Goal: Information Seeking & Learning: Check status

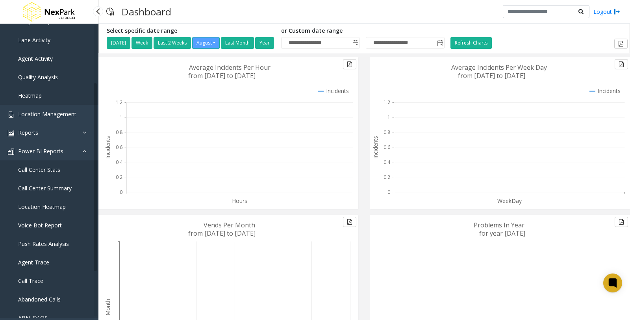
scroll to position [87, 0]
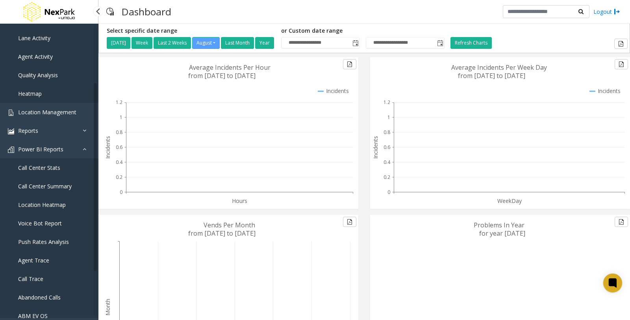
click at [46, 183] on span "Call Center Summary" at bounding box center [45, 185] width 54 height 7
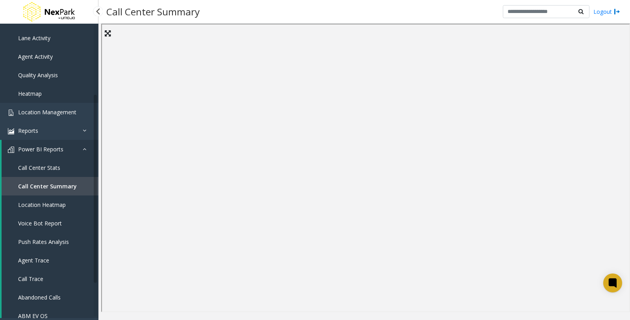
scroll to position [131, 0]
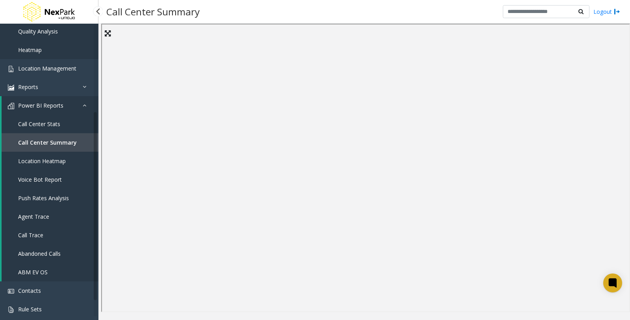
click at [57, 231] on link "Call Trace" at bounding box center [50, 235] width 97 height 18
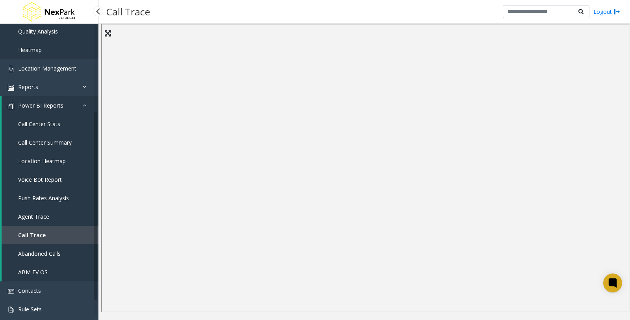
click at [38, 213] on span "Agent Trace" at bounding box center [33, 216] width 31 height 7
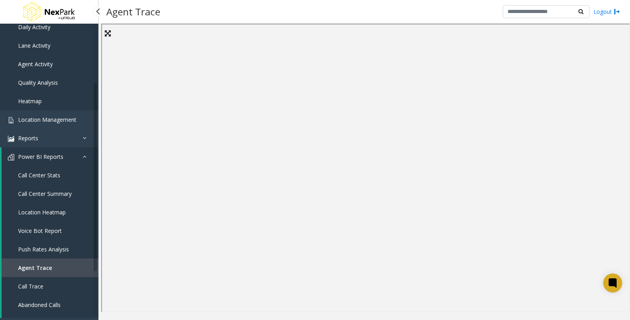
scroll to position [87, 0]
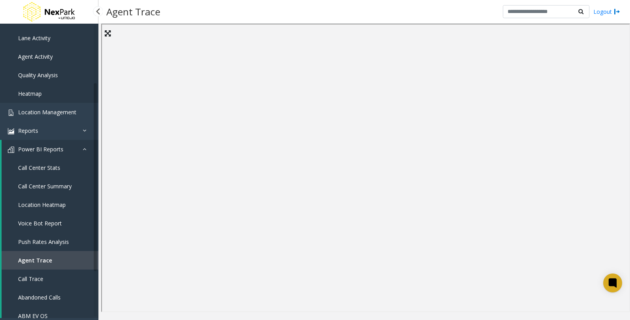
click at [57, 166] on span "Call Center Stats" at bounding box center [39, 167] width 42 height 7
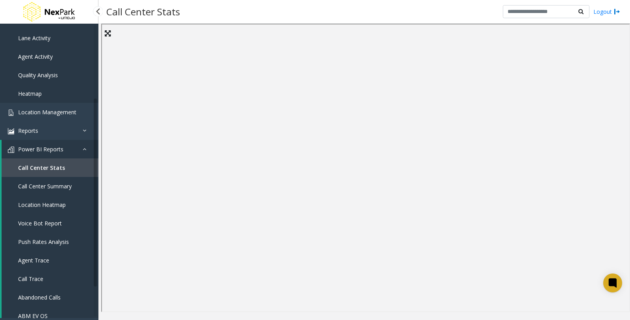
scroll to position [155, 0]
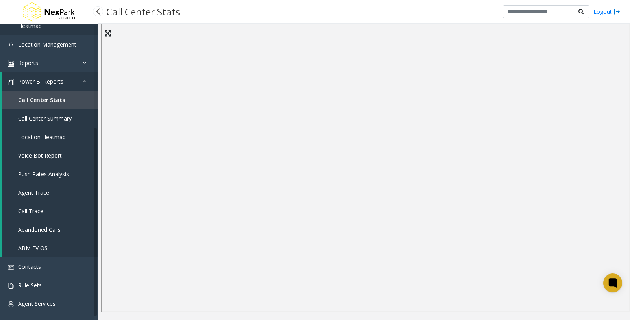
click at [38, 174] on span "Push Rates Analysis" at bounding box center [43, 173] width 51 height 7
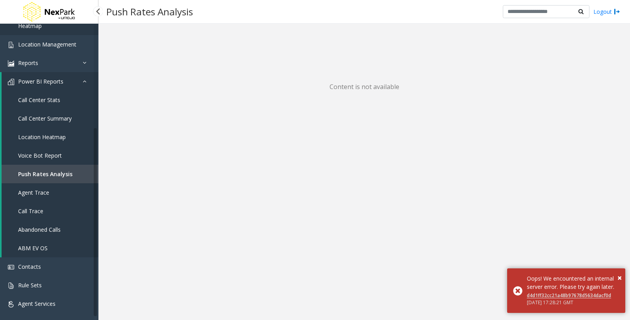
click at [39, 189] on span "Agent Trace" at bounding box center [33, 192] width 31 height 7
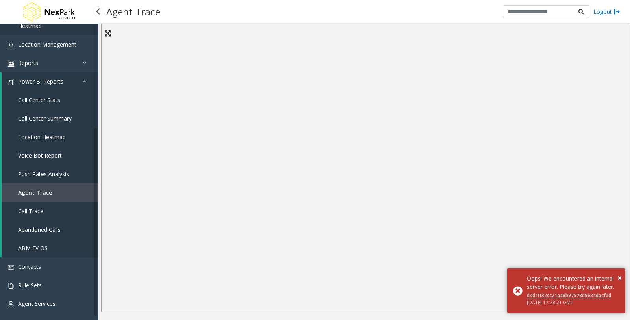
click at [37, 213] on span "Call Trace" at bounding box center [30, 210] width 25 height 7
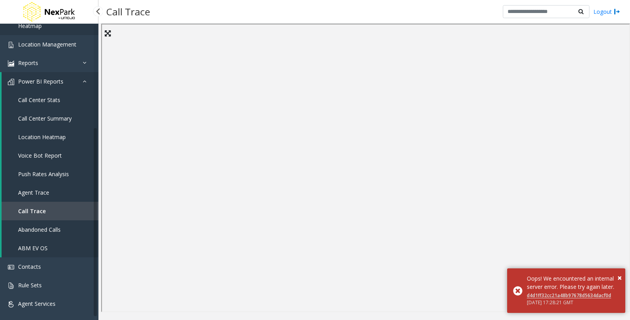
click at [30, 251] on link "ABM EV OS" at bounding box center [50, 247] width 97 height 18
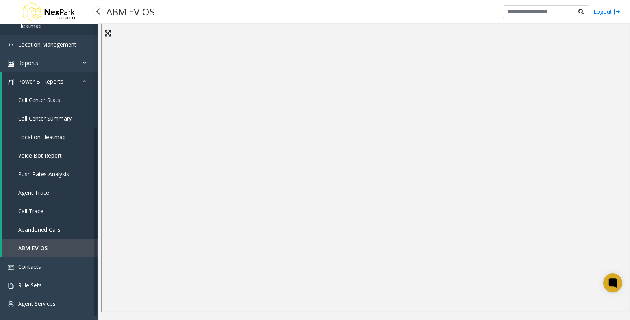
click at [49, 116] on span "Call Center Summary" at bounding box center [45, 118] width 54 height 7
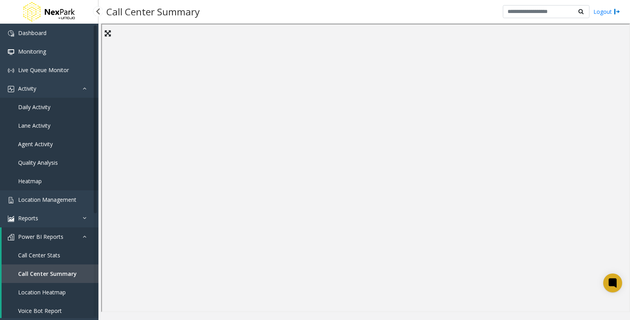
click at [46, 142] on span "Agent Activity" at bounding box center [35, 143] width 35 height 7
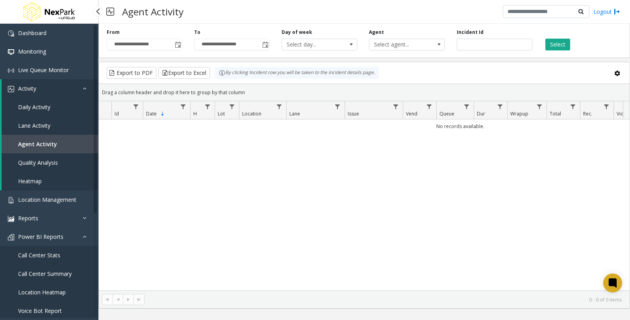
click at [58, 165] on link "Quality Analysis" at bounding box center [50, 162] width 97 height 18
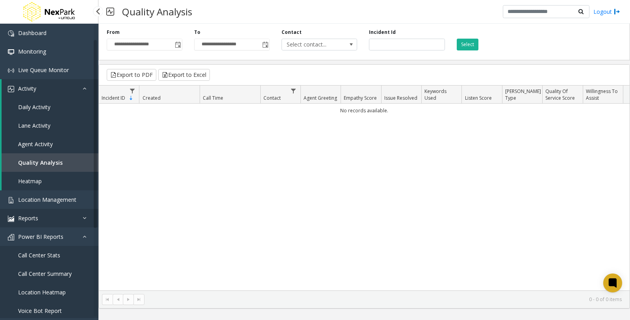
scroll to position [87, 0]
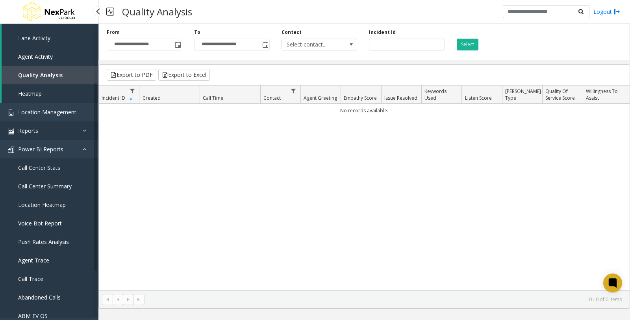
click at [86, 128] on icon at bounding box center [87, 131] width 8 height 6
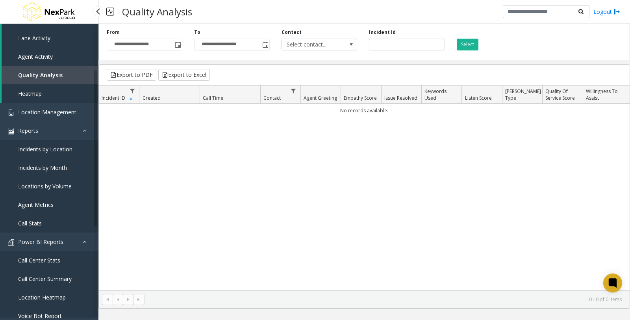
click at [72, 148] on span "Incidents by Location" at bounding box center [45, 148] width 54 height 7
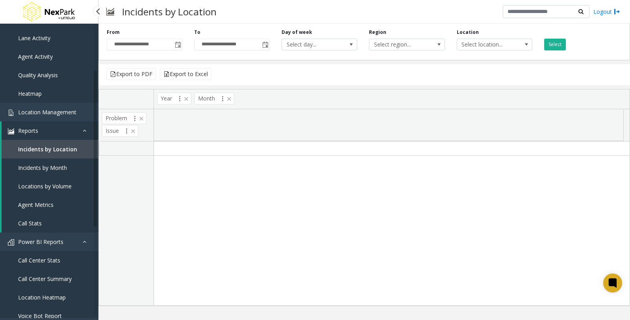
click at [49, 168] on span "Incidents by Month" at bounding box center [42, 167] width 49 height 7
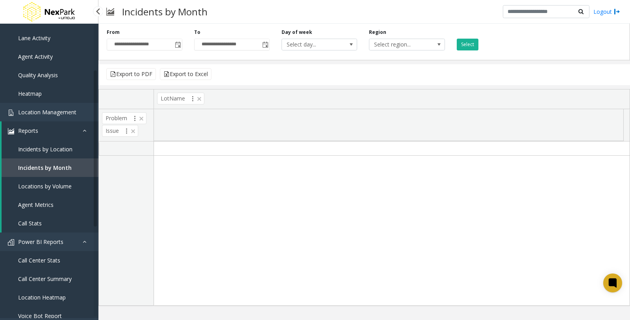
click at [51, 187] on span "Locations by Volume" at bounding box center [45, 185] width 54 height 7
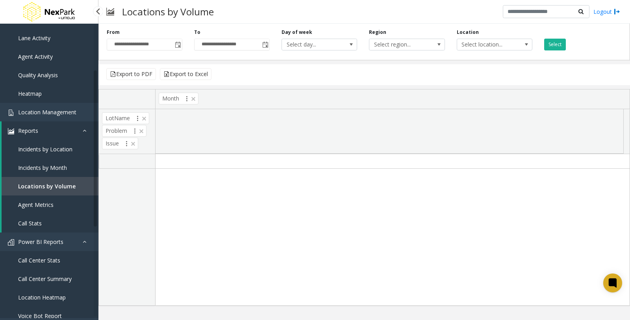
click at [49, 203] on span "Agent Metrics" at bounding box center [35, 204] width 35 height 7
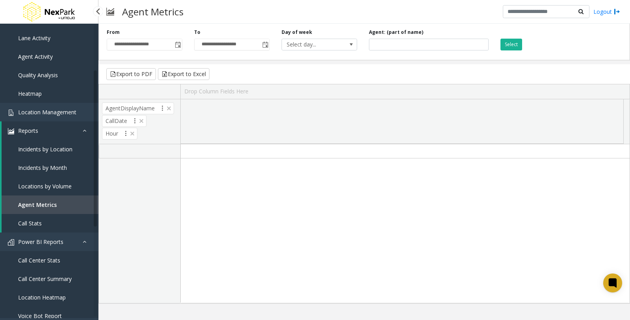
click at [47, 222] on link "Call Stats" at bounding box center [50, 223] width 97 height 18
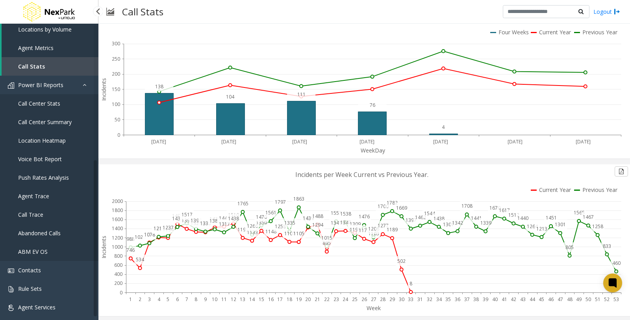
scroll to position [248, 0]
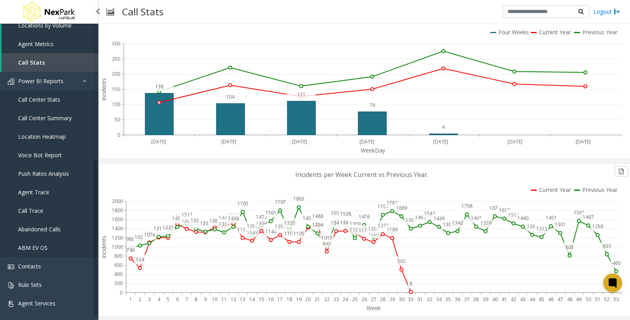
click at [46, 171] on span "Push Rates Analysis" at bounding box center [43, 173] width 51 height 7
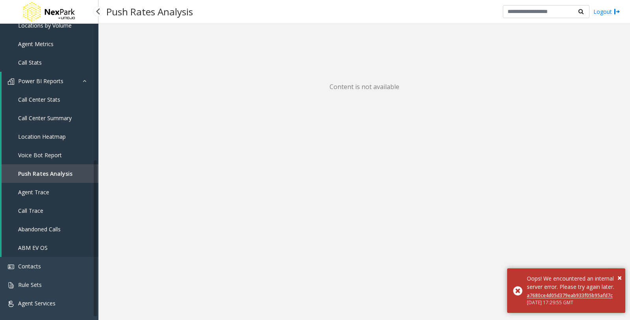
click at [57, 151] on span "Voice Bot Report" at bounding box center [40, 154] width 44 height 7
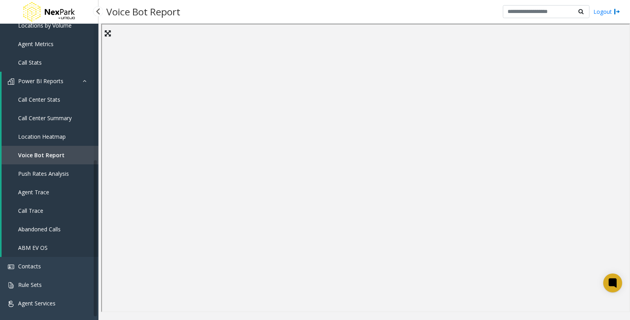
click at [55, 115] on span "Call Center Summary" at bounding box center [45, 117] width 54 height 7
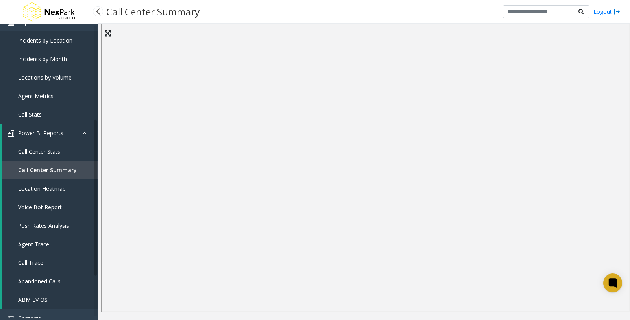
scroll to position [160, 0]
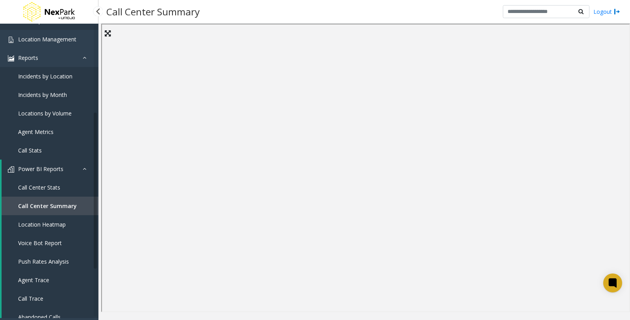
click at [38, 150] on span "Call Stats" at bounding box center [30, 149] width 24 height 7
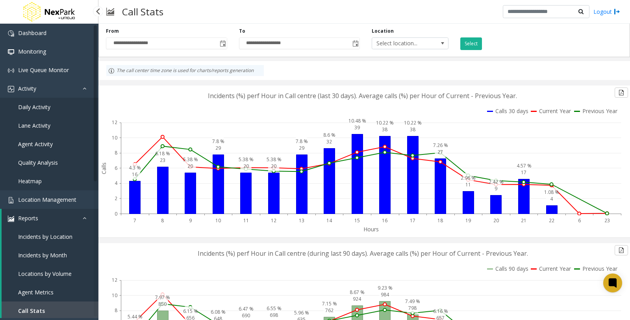
click at [46, 108] on span "Daily Activity" at bounding box center [34, 106] width 32 height 7
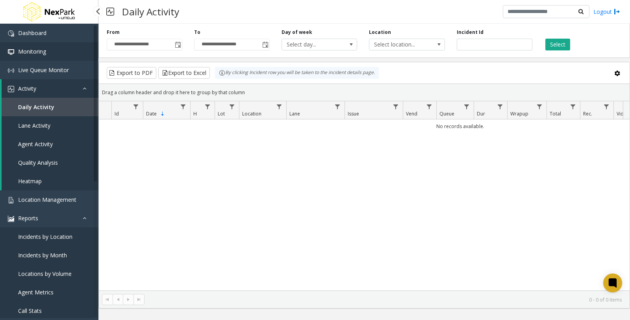
click at [43, 52] on span "Monitoring" at bounding box center [32, 51] width 28 height 7
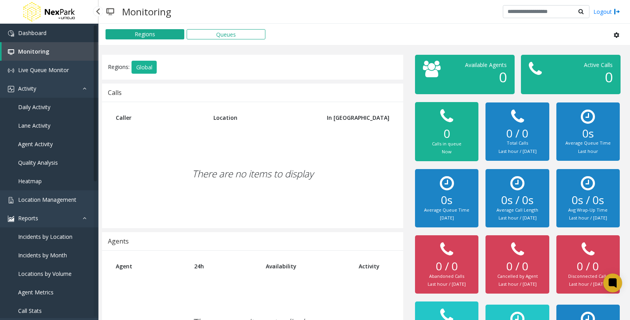
click at [40, 36] on span "Dashboard" at bounding box center [32, 32] width 28 height 7
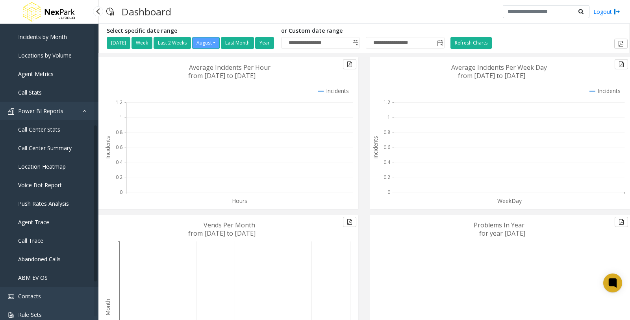
scroll to position [248, 0]
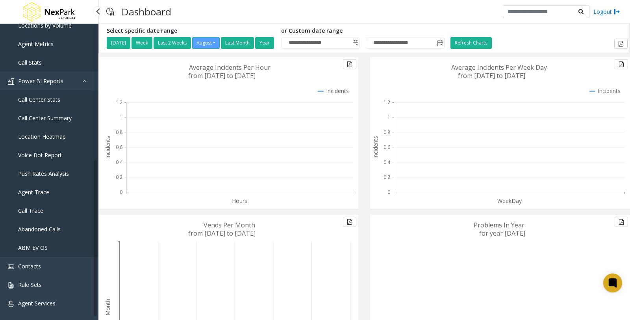
click at [52, 151] on span "Voice Bot Report" at bounding box center [40, 154] width 44 height 7
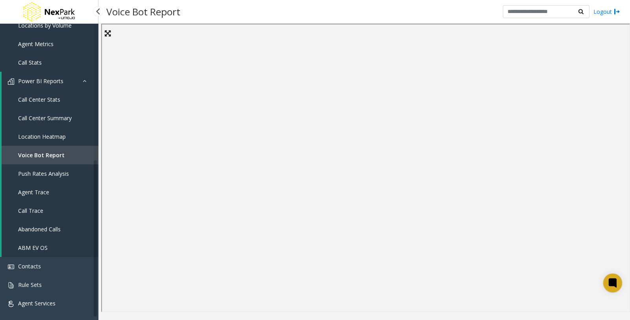
click at [37, 179] on link "Push Rates Analysis" at bounding box center [50, 173] width 97 height 18
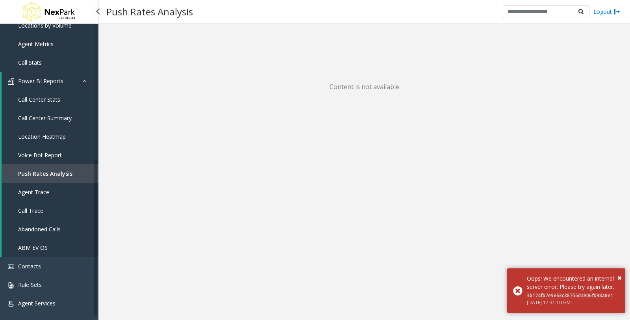
click at [65, 116] on span "Call Center Summary" at bounding box center [45, 117] width 54 height 7
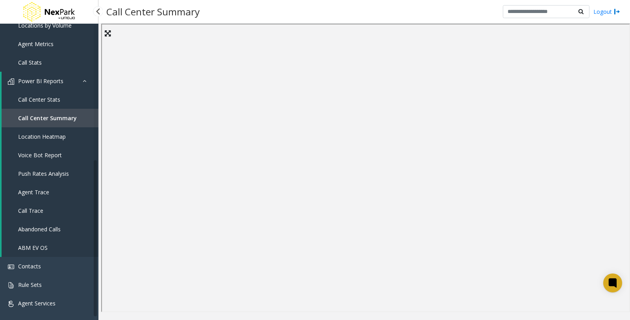
click at [46, 98] on span "Call Center Stats" at bounding box center [39, 99] width 42 height 7
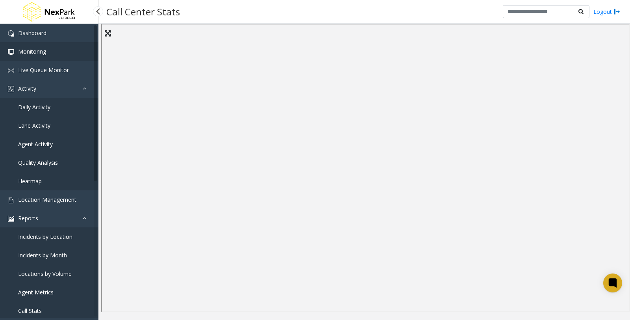
click at [26, 51] on span "Monitoring" at bounding box center [32, 51] width 28 height 7
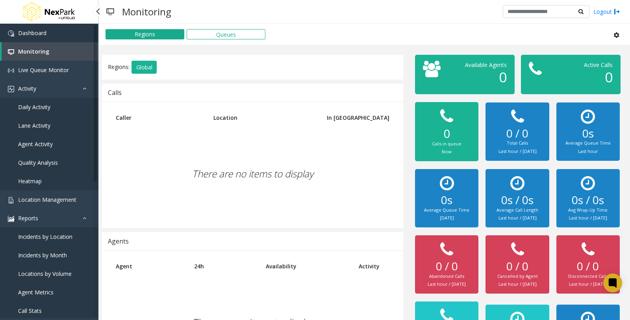
click at [38, 31] on span "Dashboard" at bounding box center [32, 32] width 28 height 7
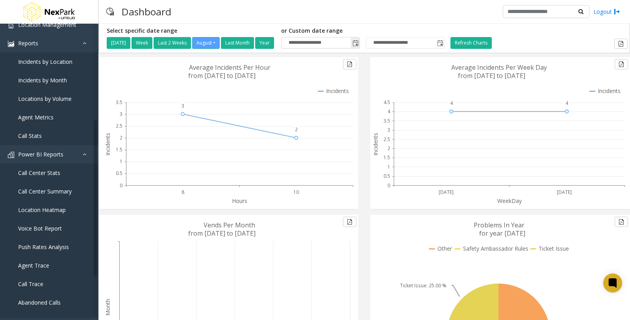
click at [359, 42] on span "Toggle popup" at bounding box center [355, 43] width 6 height 6
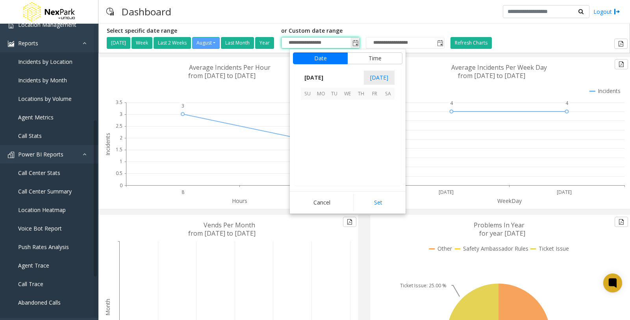
scroll to position [141124, 0]
click at [359, 42] on span "Toggle popup" at bounding box center [355, 43] width 6 height 6
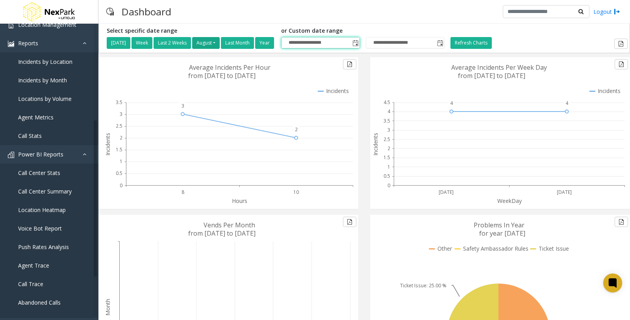
click at [215, 42] on button "August" at bounding box center [206, 43] width 28 height 12
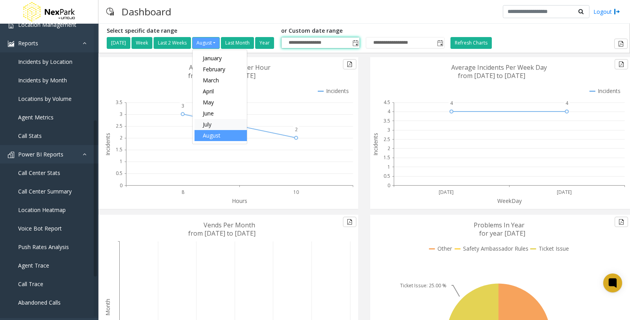
click at [209, 125] on link "July" at bounding box center [220, 124] width 52 height 11
type input "**********"
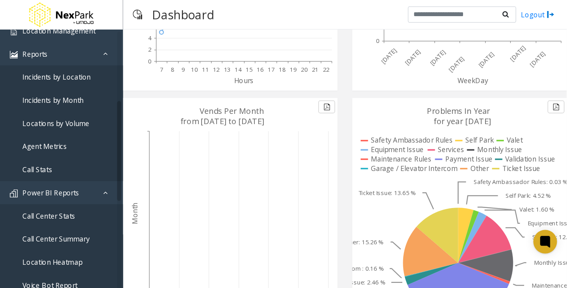
scroll to position [219, 0]
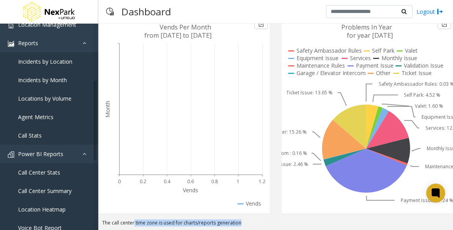
drag, startPoint x: 134, startPoint y: 227, endPoint x: 242, endPoint y: 229, distance: 108.3
click at [242, 229] on div "The call center time zone is used for charts/reports generation" at bounding box center [275, 225] width 355 height 11
click at [263, 229] on div "The call center time zone is used for charts/reports generation" at bounding box center [275, 225] width 355 height 11
click at [265, 222] on div "The call center time zone is used for charts/reports generation" at bounding box center [275, 225] width 355 height 11
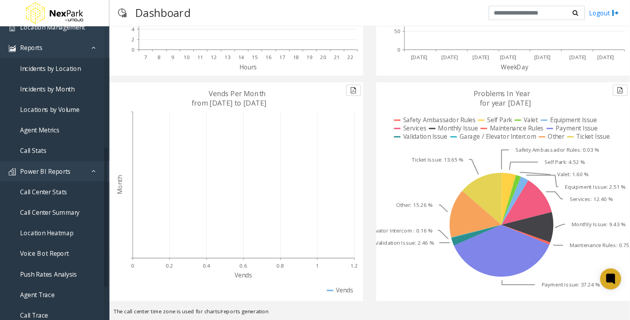
scroll to position [140, 0]
click at [552, 82] on button at bounding box center [557, 81] width 13 height 10
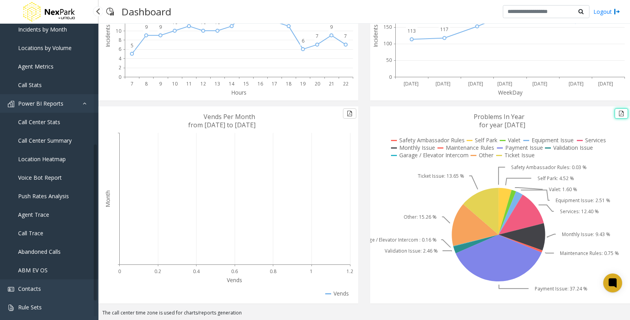
scroll to position [248, 0]
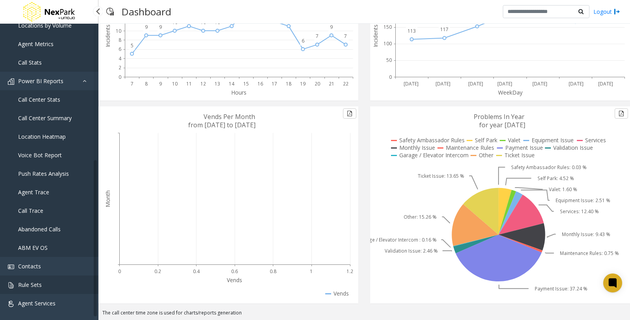
click at [46, 286] on link "Rule Sets" at bounding box center [49, 284] width 98 height 18
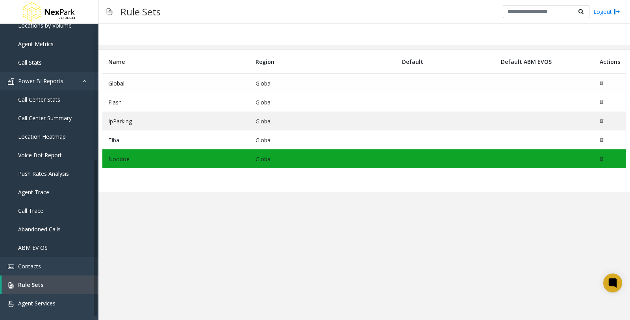
click at [130, 83] on td "Global" at bounding box center [175, 83] width 147 height 19
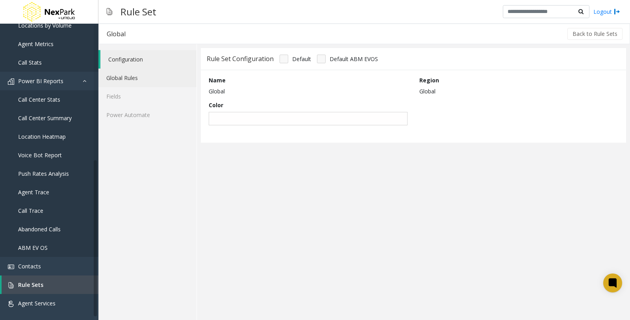
click at [121, 76] on link "Global Rules" at bounding box center [147, 77] width 98 height 18
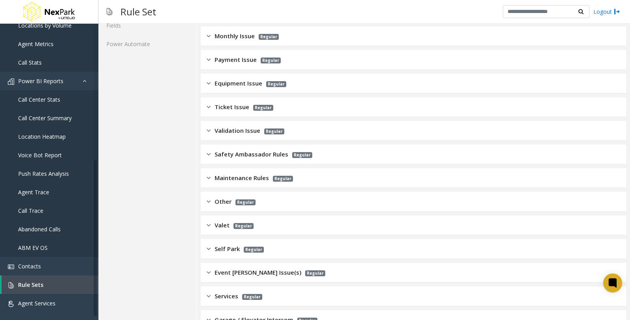
scroll to position [118, 0]
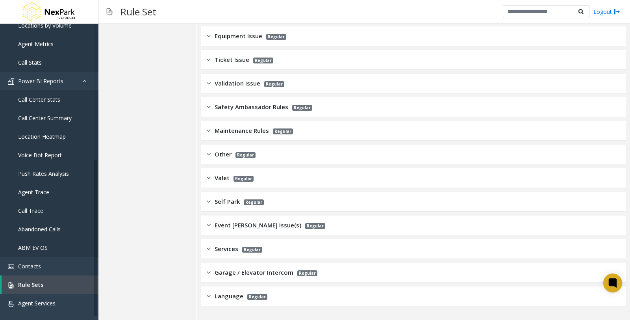
click at [223, 298] on span "Language" at bounding box center [228, 295] width 29 height 9
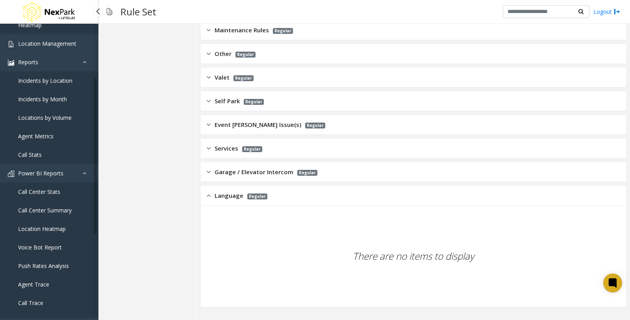
scroll to position [73, 0]
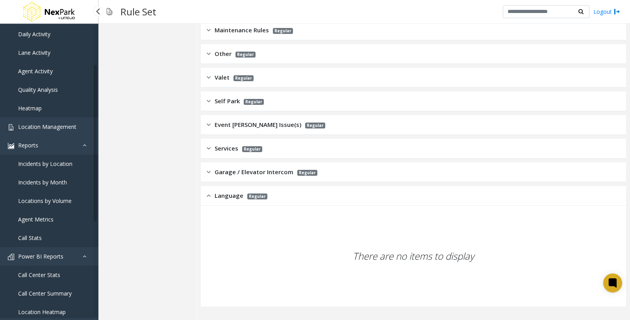
click at [50, 37] on link "Daily Activity" at bounding box center [49, 34] width 98 height 18
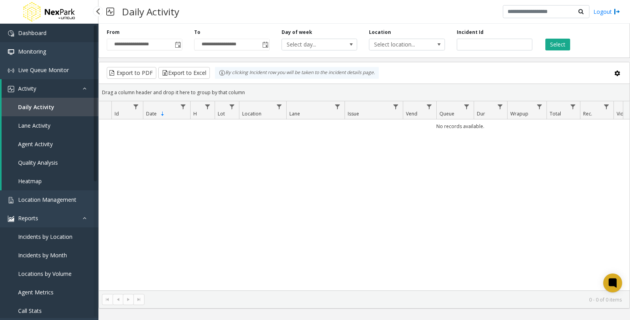
click at [37, 36] on span "Dashboard" at bounding box center [32, 32] width 28 height 7
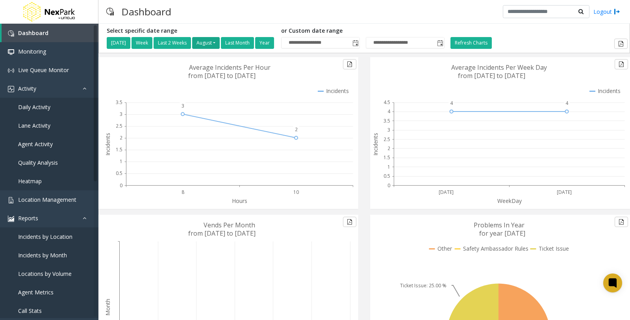
drag, startPoint x: 218, startPoint y: 41, endPoint x: 221, endPoint y: 49, distance: 7.8
click at [219, 41] on button "August" at bounding box center [206, 43] width 28 height 12
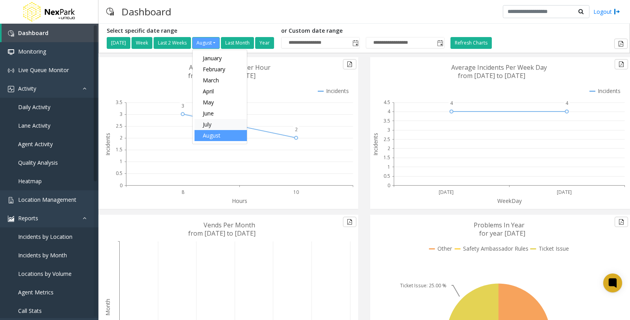
click at [218, 124] on link "July" at bounding box center [220, 124] width 52 height 11
type input "**********"
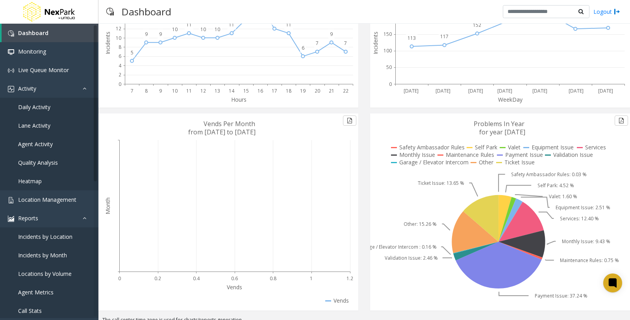
scroll to position [108, 0]
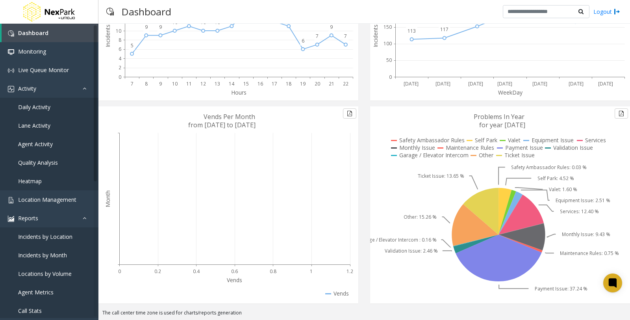
click at [529, 234] on icon at bounding box center [521, 236] width 47 height 27
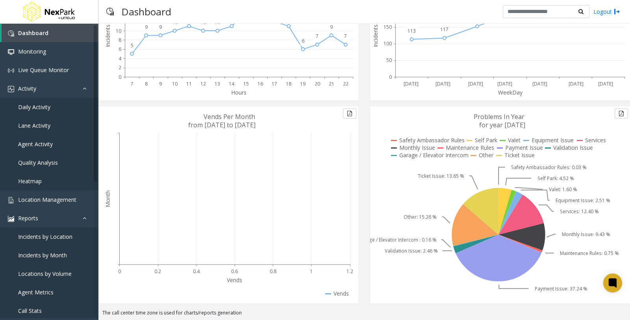
drag, startPoint x: 528, startPoint y: 234, endPoint x: 490, endPoint y: 262, distance: 47.1
click at [490, 262] on g at bounding box center [498, 258] width 86 height 47
click at [490, 262] on icon at bounding box center [498, 258] width 86 height 47
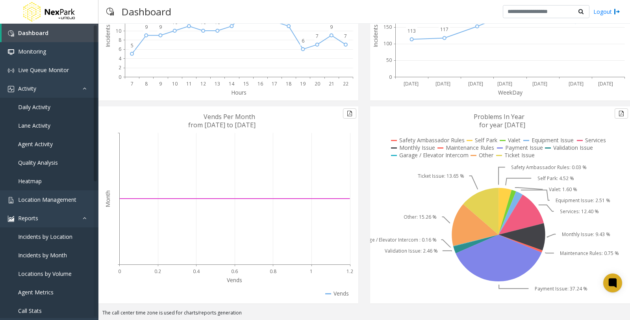
scroll to position [0, 0]
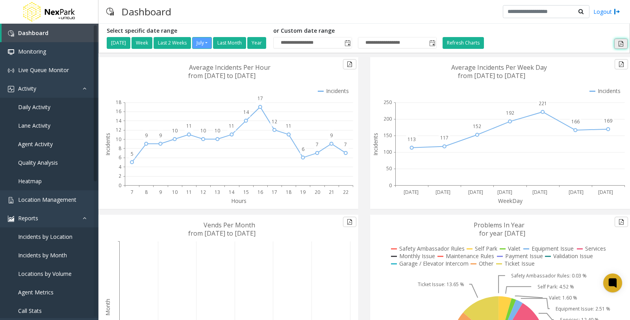
click at [615, 43] on button at bounding box center [620, 44] width 13 height 10
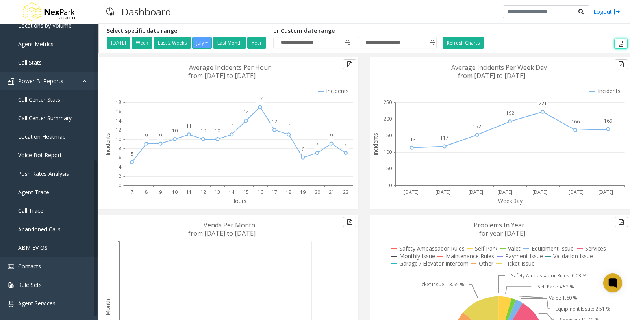
scroll to position [108, 0]
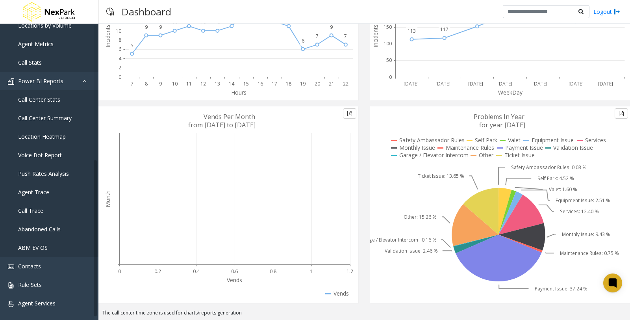
drag, startPoint x: 485, startPoint y: 170, endPoint x: 442, endPoint y: 206, distance: 55.9
click at [442, 206] on icon at bounding box center [498, 204] width 257 height 197
click at [492, 232] on icon at bounding box center [474, 225] width 47 height 42
click at [460, 235] on icon at bounding box center [474, 225] width 47 height 42
click at [43, 96] on span "Call Center Stats" at bounding box center [39, 99] width 42 height 7
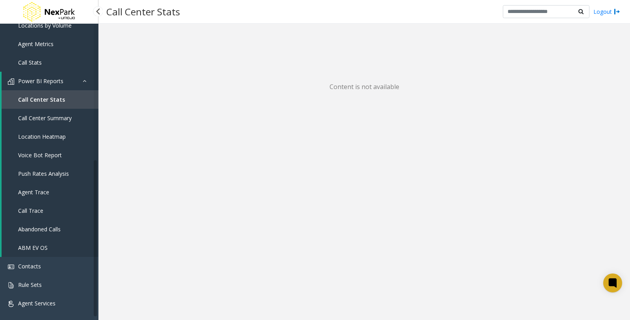
click at [56, 118] on span "Call Center Summary" at bounding box center [45, 117] width 54 height 7
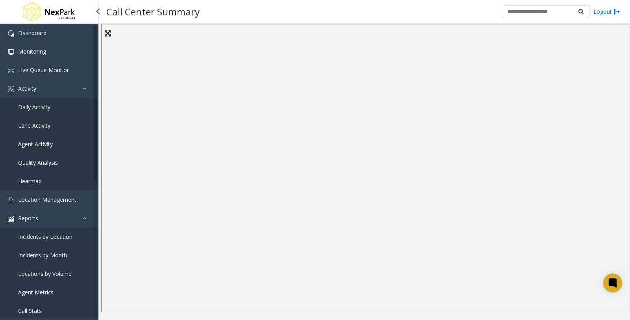
click at [48, 109] on span "Daily Activity" at bounding box center [34, 106] width 32 height 7
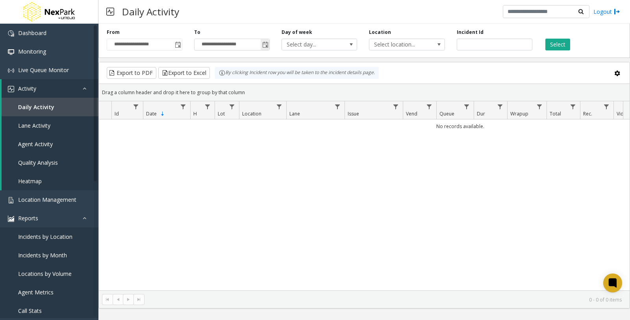
click at [266, 44] on span "Toggle popup" at bounding box center [265, 45] width 6 height 6
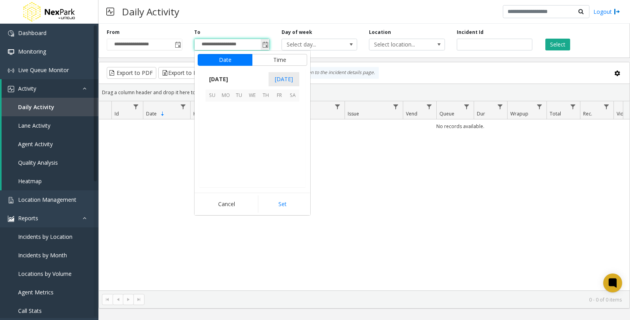
scroll to position [12, 0]
click at [266, 44] on span "Toggle popup" at bounding box center [265, 45] width 6 height 6
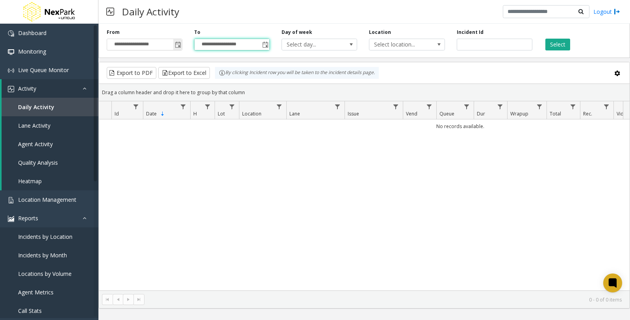
click at [175, 44] on span "Toggle popup" at bounding box center [178, 45] width 6 height 6
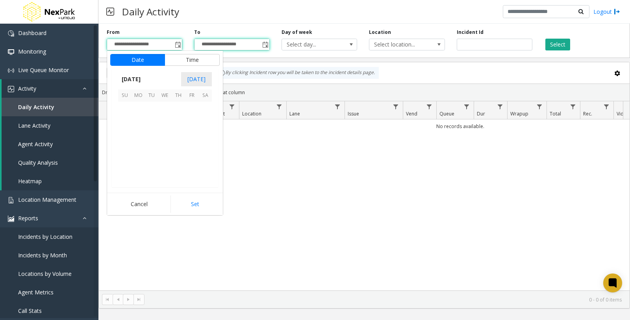
scroll to position [141124, 0]
click at [190, 109] on span "1" at bounding box center [191, 108] width 13 height 13
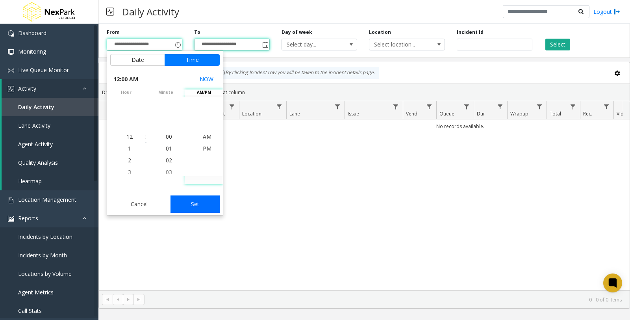
click at [193, 206] on button "Set" at bounding box center [195, 203] width 50 height 17
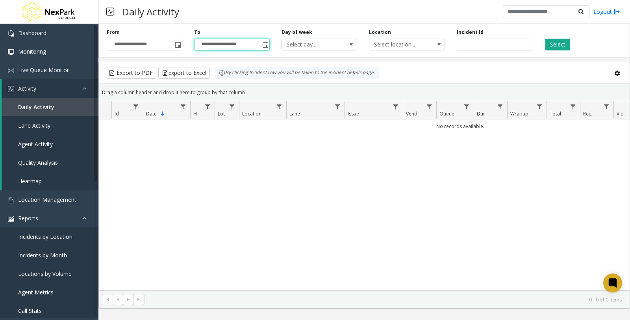
click at [533, 24] on div "**********" at bounding box center [363, 38] width 531 height 37
click at [556, 43] on button "Select" at bounding box center [557, 45] width 25 height 12
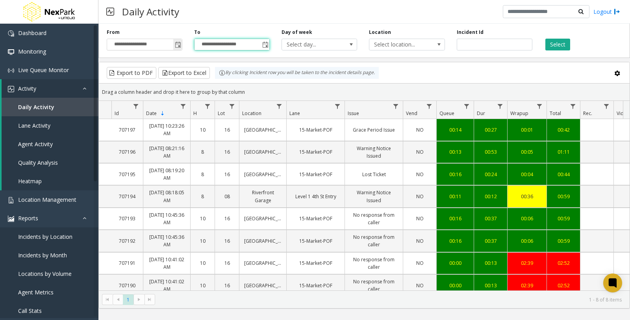
click at [176, 43] on span "Toggle popup" at bounding box center [178, 45] width 6 height 6
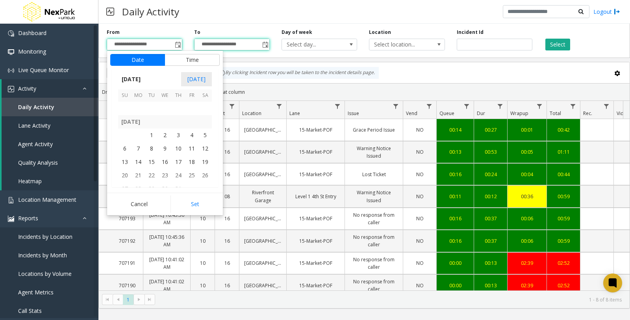
scroll to position [140993, 0]
click at [153, 145] on span "1" at bounding box center [151, 145] width 13 height 13
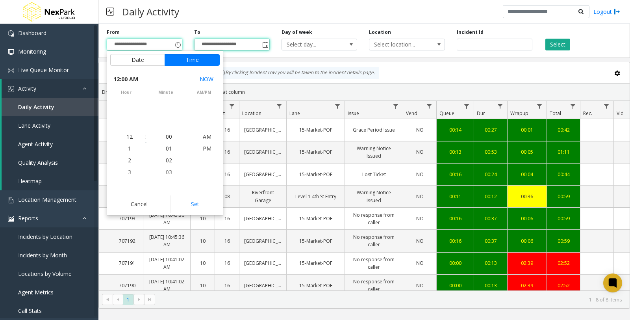
scroll to position [141031, 0]
click at [189, 203] on button "Set" at bounding box center [195, 203] width 50 height 17
type input "**********"
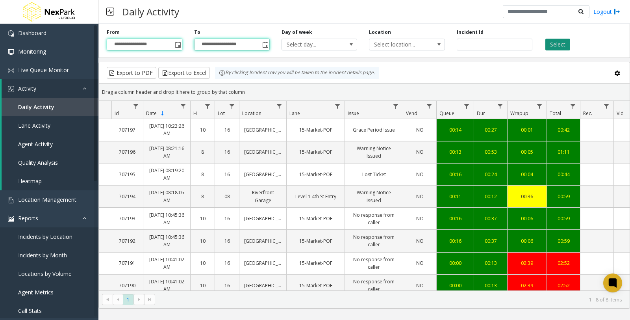
click at [555, 43] on button "Select" at bounding box center [557, 45] width 25 height 12
